Goal: Information Seeking & Learning: Learn about a topic

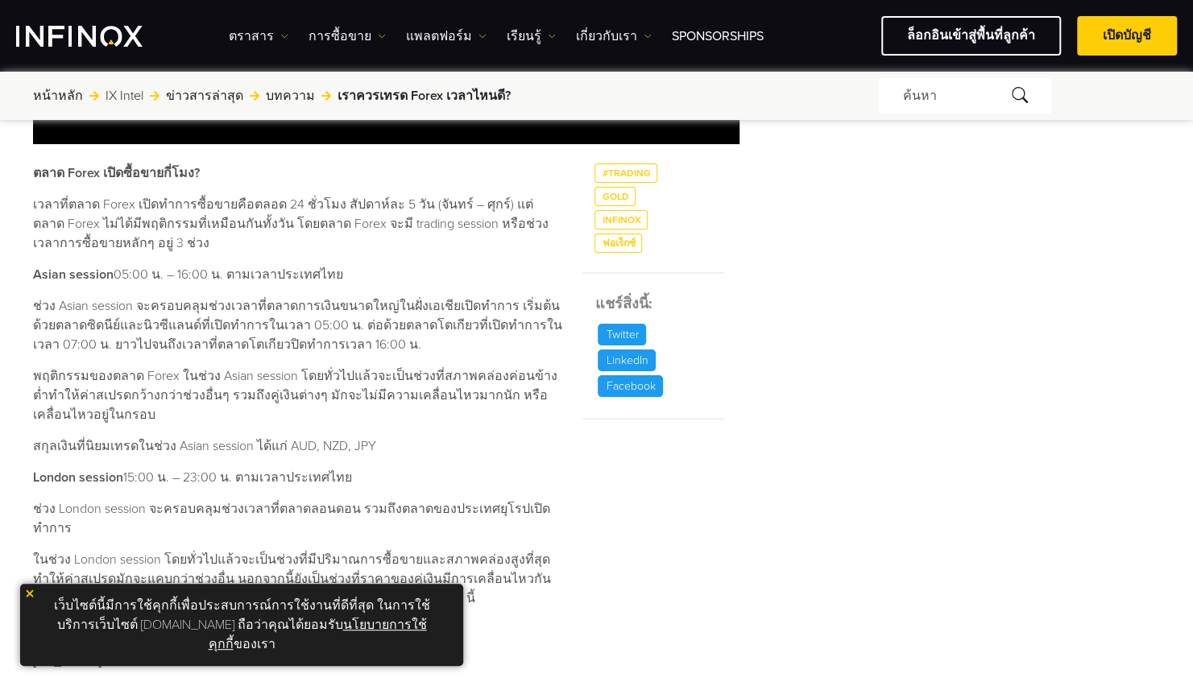
scroll to position [752, 0]
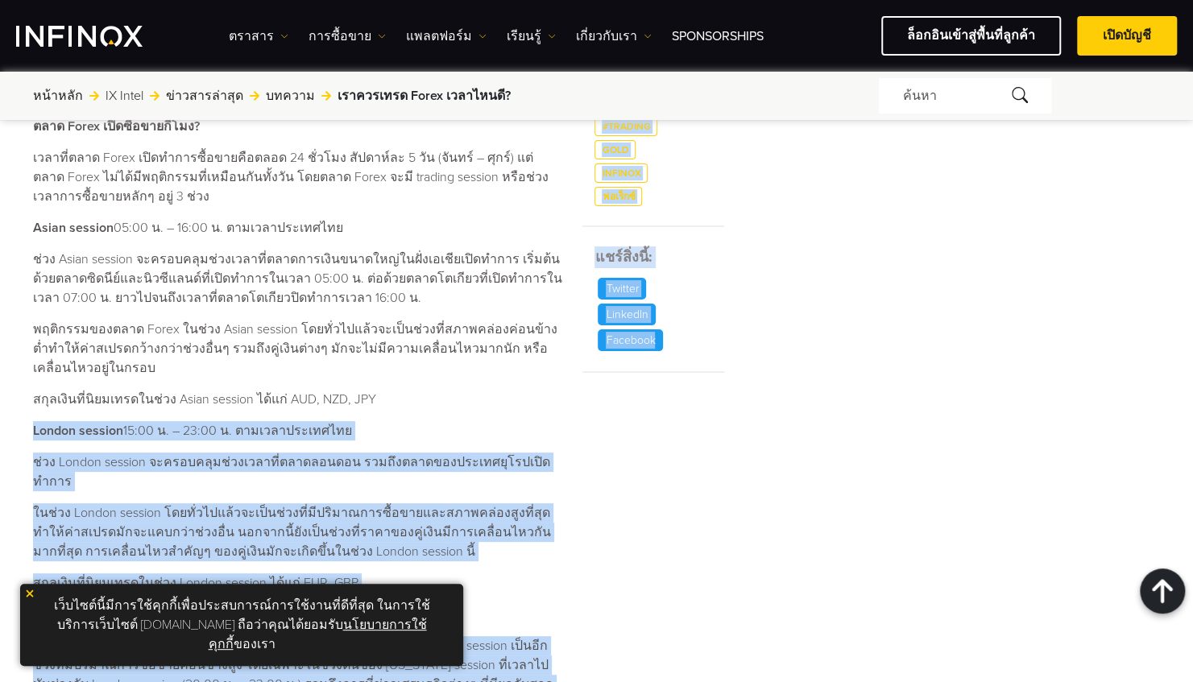
click at [625, 429] on div "เราควรเทรด Forex เวลาไหนดี? ค้นหาโดย INFINOX [DATE] 08:38 (GMT +0) เวลาที่อ่าน …" at bounding box center [596, 328] width 1193 height 1920
drag, startPoint x: 625, startPoint y: 429, endPoint x: 316, endPoint y: 435, distance: 309.4
click at [316, 435] on p "London session 15:00 น. – 23:00 น. ตามเวลาประเทศไทย" at bounding box center [298, 430] width 530 height 19
click at [120, 432] on strong "London session" at bounding box center [78, 431] width 90 height 16
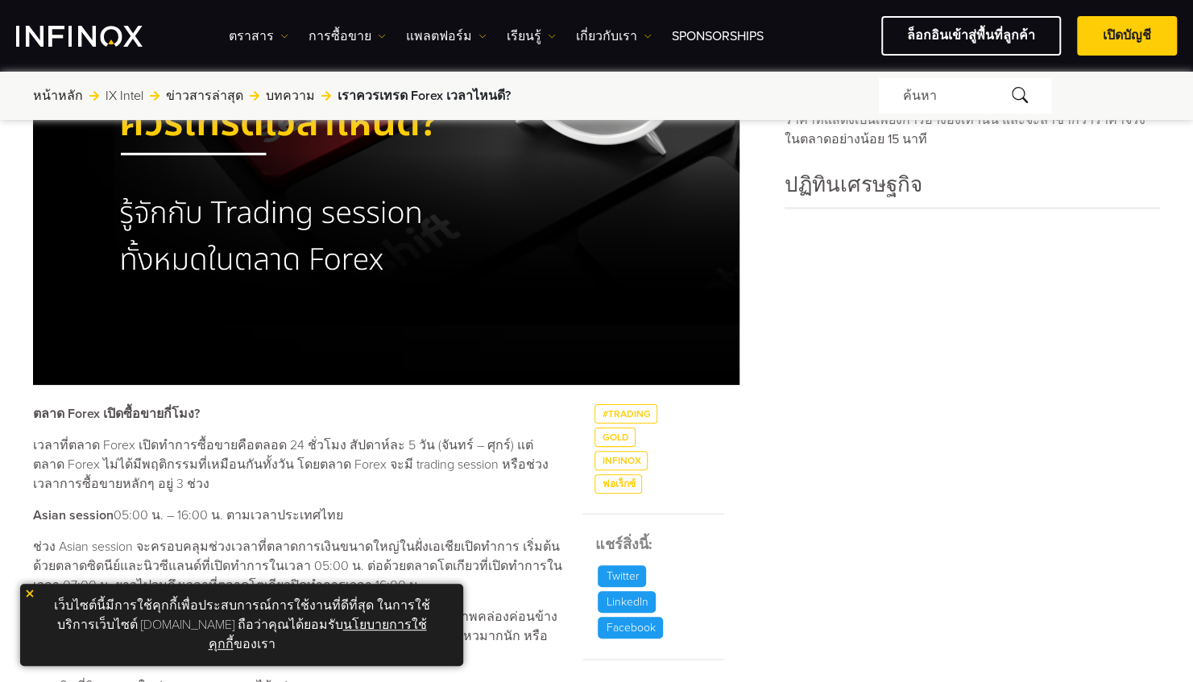
scroll to position [537, 0]
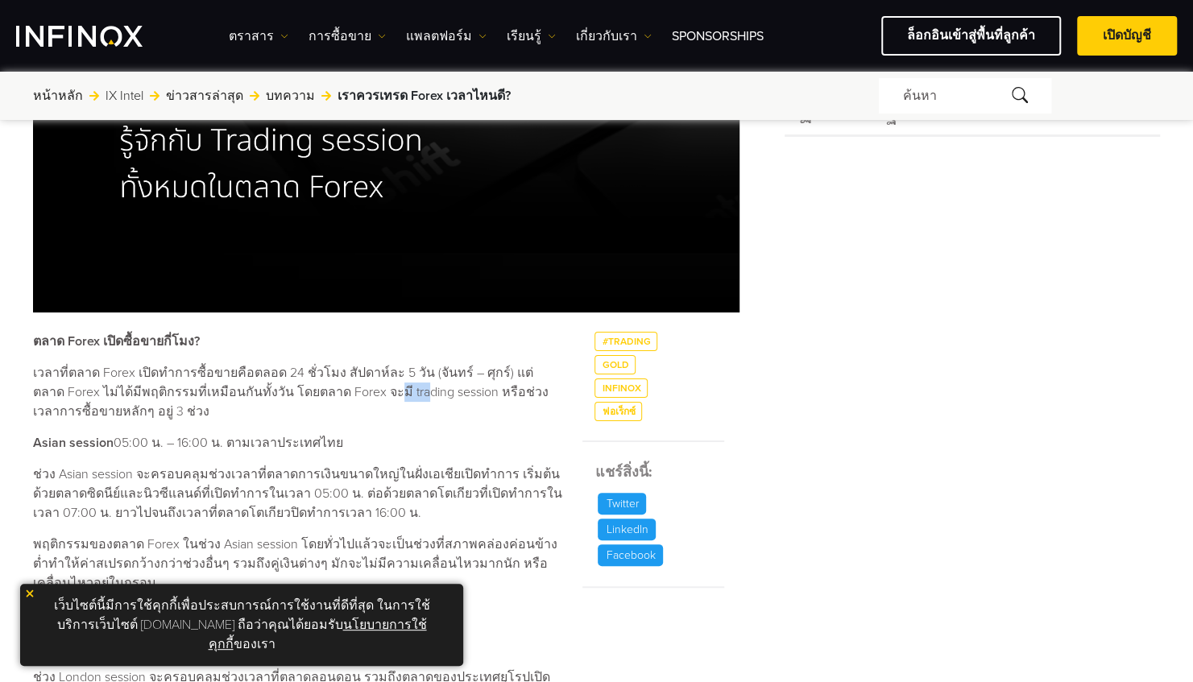
drag, startPoint x: 354, startPoint y: 393, endPoint x: 377, endPoint y: 393, distance: 22.6
click at [377, 393] on p "เวลาที่ตลาด Forex เปิดทำการซื้อขายคือตลอด 24 ชั่วโมง สัปดาห์ละ 5 วัน (จันทร์ – …" at bounding box center [298, 392] width 530 height 58
drag, startPoint x: 377, startPoint y: 393, endPoint x: 428, endPoint y: 387, distance: 51.2
click at [428, 387] on p "เวลาที่ตลาด Forex เปิดทำการซื้อขายคือตลอด 24 ชั่วโมง สัปดาห์ละ 5 วัน (จันทร์ – …" at bounding box center [298, 392] width 530 height 58
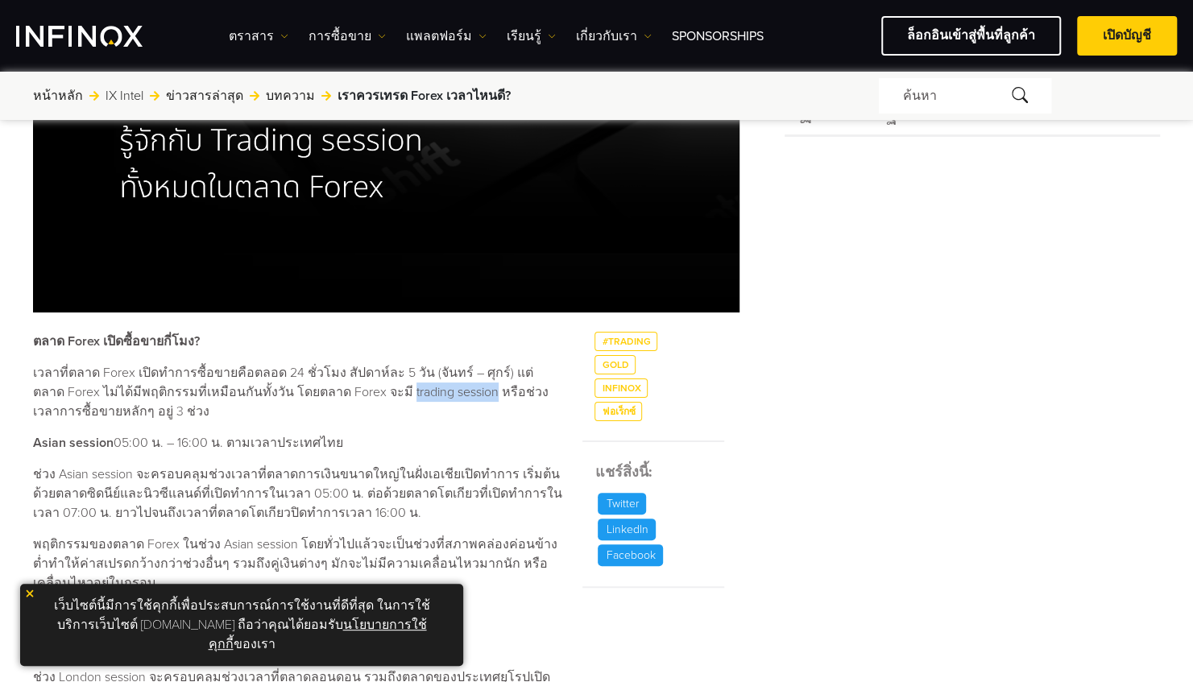
drag, startPoint x: 448, startPoint y: 390, endPoint x: 361, endPoint y: 390, distance: 87.0
click at [361, 390] on p "เวลาที่ตลาด Forex เปิดทำการซื้อขายคือตลอด 24 ชั่วโมง สัปดาห์ละ 5 วัน (จันทร์ – …" at bounding box center [298, 392] width 530 height 58
drag, startPoint x: 361, startPoint y: 390, endPoint x: 369, endPoint y: 399, distance: 12.0
click at [369, 401] on p "เวลาที่ตลาด Forex เปิดทำการซื้อขายคือตลอด 24 ชั่วโมง สัปดาห์ละ 5 วัน (จันทร์ – …" at bounding box center [298, 392] width 530 height 58
drag, startPoint x: 362, startPoint y: 394, endPoint x: 446, endPoint y: 395, distance: 83.8
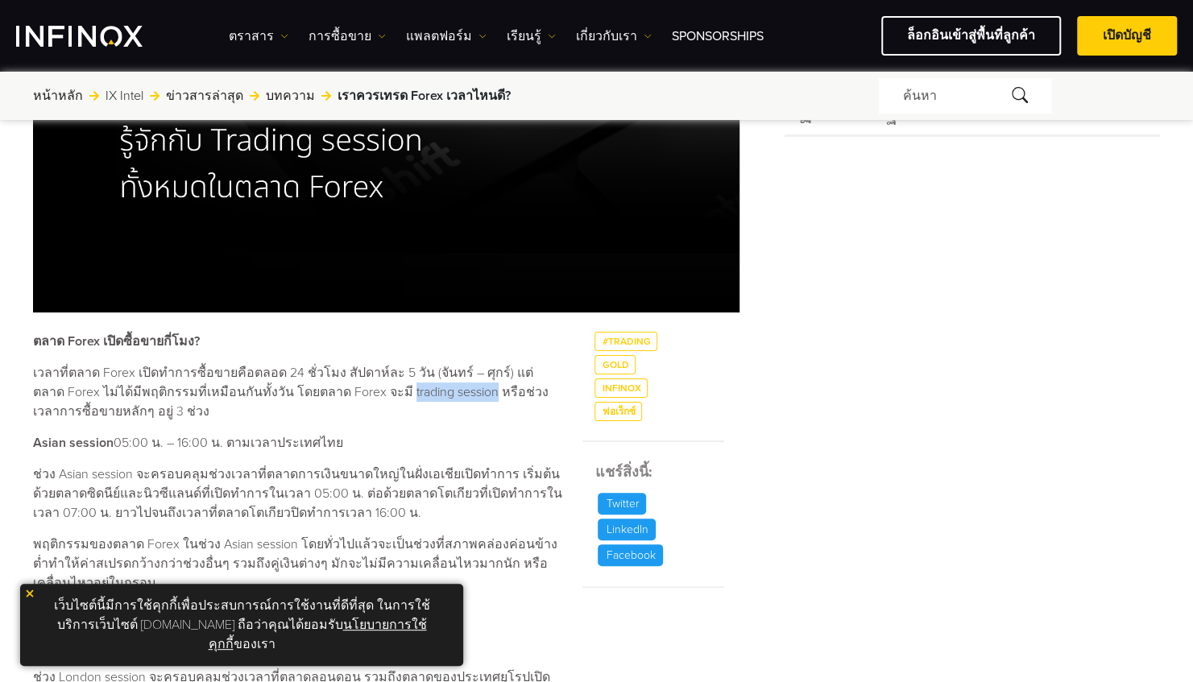
click at [446, 395] on p "เวลาที่ตลาด Forex เปิดทำการซื้อขายคือตลอด 24 ชั่วโมง สัปดาห์ละ 5 วัน (จันทร์ – …" at bounding box center [298, 392] width 530 height 58
drag, startPoint x: 446, startPoint y: 395, endPoint x: 432, endPoint y: 393, distance: 13.8
copy p "trading session"
